Goal: Information Seeking & Learning: Learn about a topic

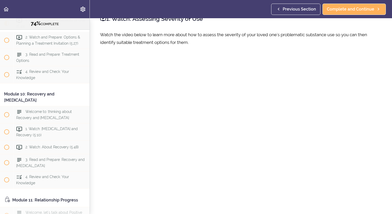
scroll to position [15, 0]
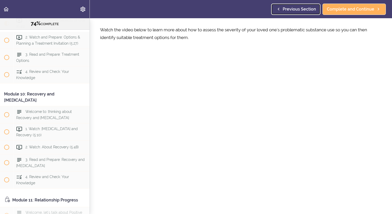
drag, startPoint x: 296, startPoint y: 9, endPoint x: 303, endPoint y: 3, distance: 9.0
click at [296, 9] on span "Previous Section" at bounding box center [299, 9] width 33 height 6
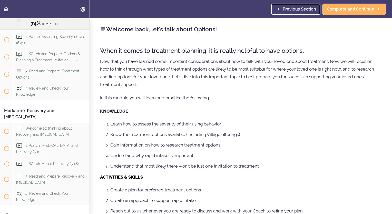
scroll to position [980, 0]
click at [297, 8] on span "Previous Section" at bounding box center [299, 9] width 33 height 6
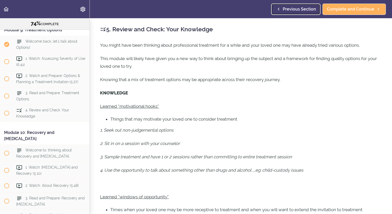
scroll to position [946, 0]
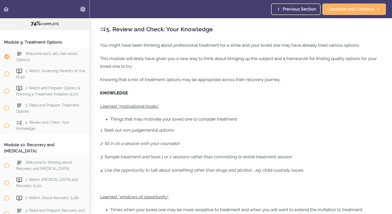
click at [295, 8] on span "Previous Section" at bounding box center [299, 9] width 33 height 6
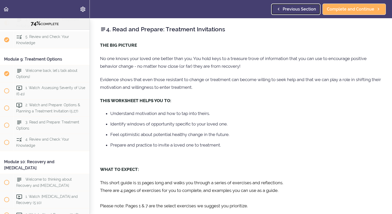
scroll to position [929, 0]
click at [294, 9] on span "Previous Section" at bounding box center [299, 9] width 33 height 6
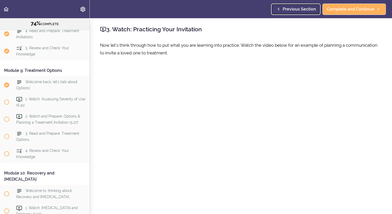
scroll to position [912, 0]
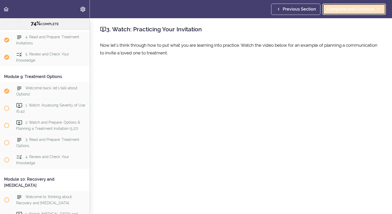
click at [346, 11] on span "Complete and Continue" at bounding box center [350, 9] width 47 height 6
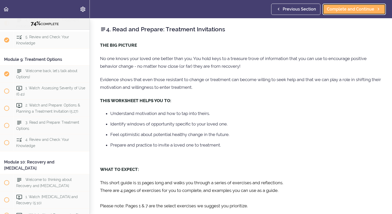
scroll to position [21, 0]
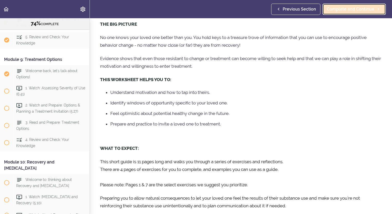
click at [343, 10] on span "Complete and Continue" at bounding box center [350, 9] width 47 height 6
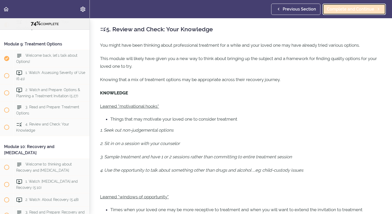
scroll to position [946, 0]
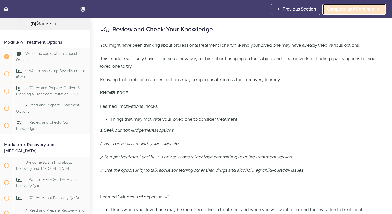
click at [346, 9] on span "Complete and Continue" at bounding box center [350, 9] width 47 height 6
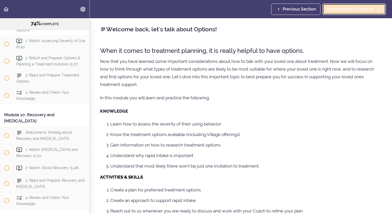
scroll to position [980, 0]
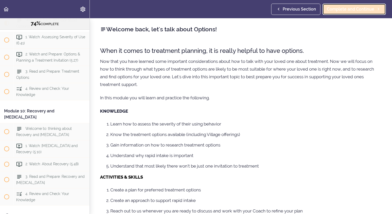
click at [346, 9] on span "Complete and Continue" at bounding box center [350, 9] width 47 height 6
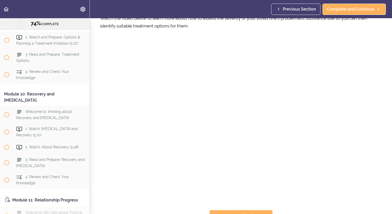
scroll to position [27, 0]
